Goal: Information Seeking & Learning: Learn about a topic

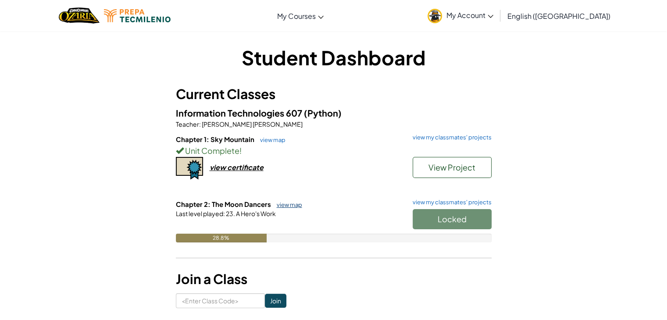
click at [284, 202] on link "view map" at bounding box center [287, 204] width 30 height 7
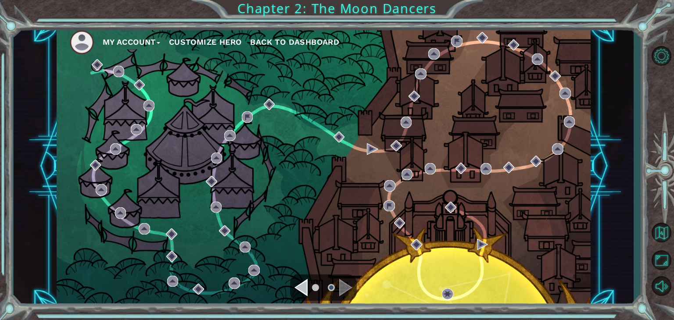
click at [306, 283] on div "Navigate to the previous page" at bounding box center [300, 288] width 13 height 18
